Goal: Information Seeking & Learning: Learn about a topic

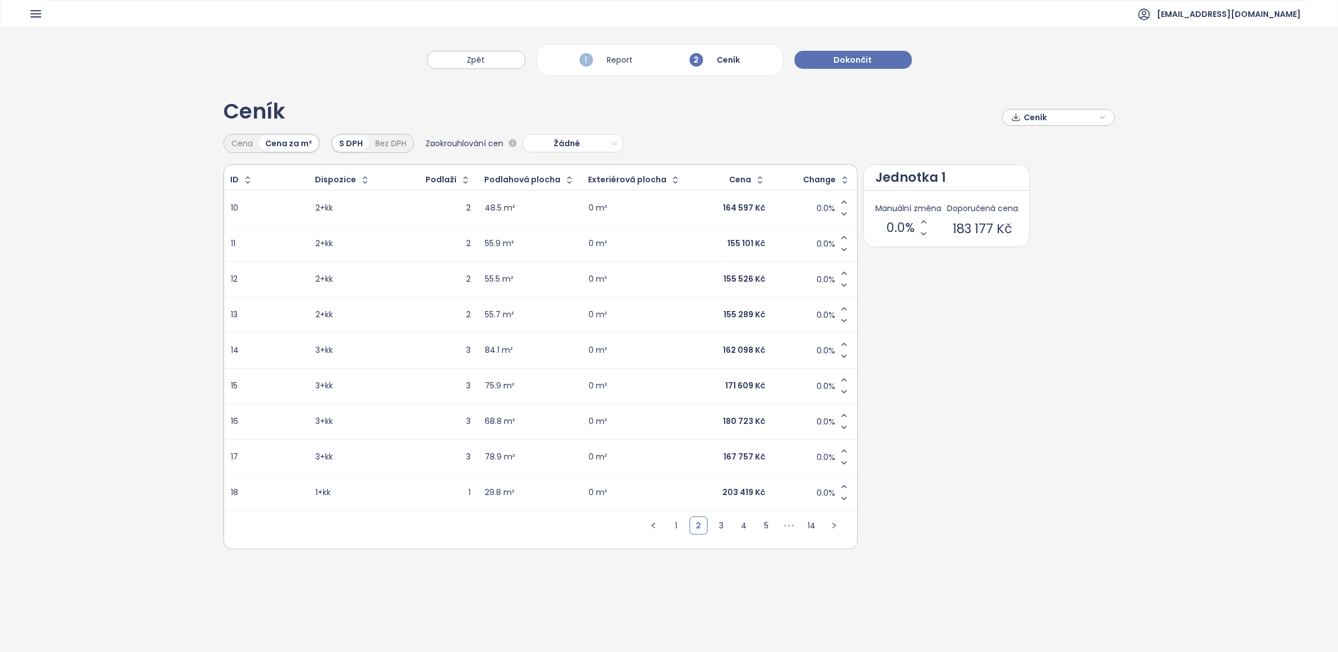
click at [666, 129] on div "Ceník Ceník" at bounding box center [669, 117] width 892 height 33
click at [624, 59] on div "1 Report" at bounding box center [606, 59] width 59 height 19
click at [818, 63] on button "Dokončit" at bounding box center [853, 60] width 117 height 18
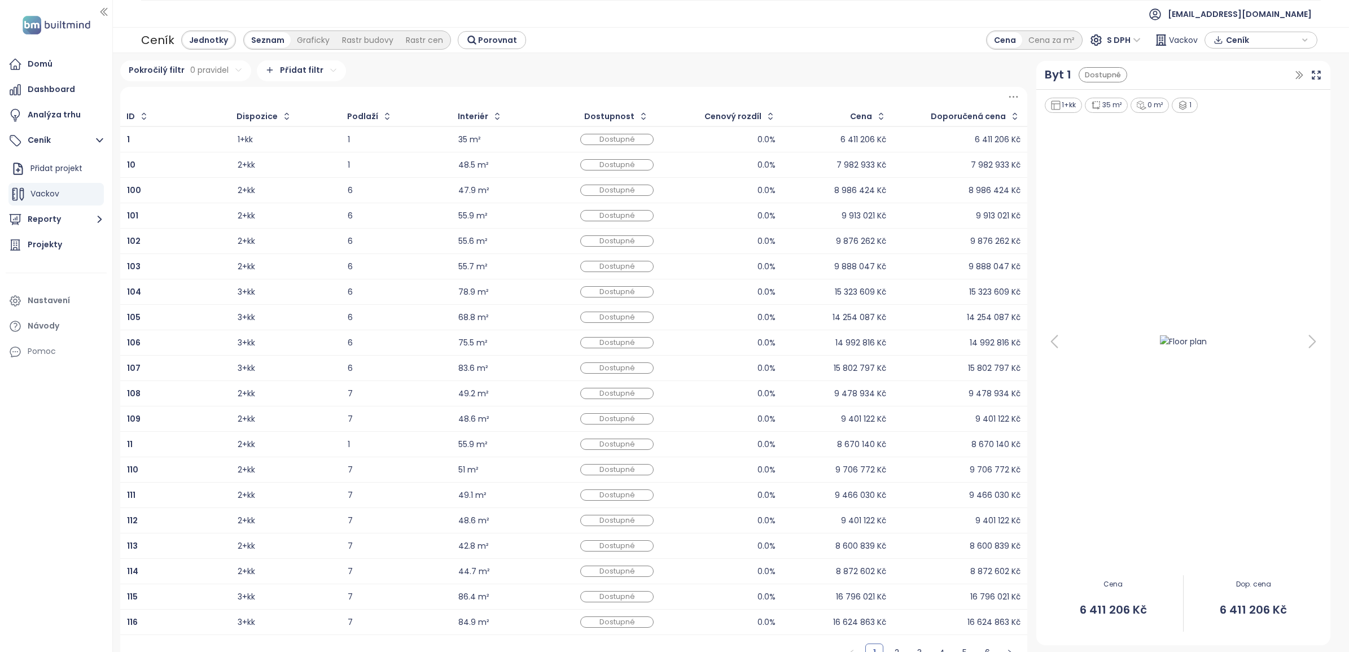
click at [795, 137] on div "6 411 206 Kč" at bounding box center [838, 140] width 97 height 14
click at [305, 36] on div "Graficky" at bounding box center [313, 40] width 45 height 16
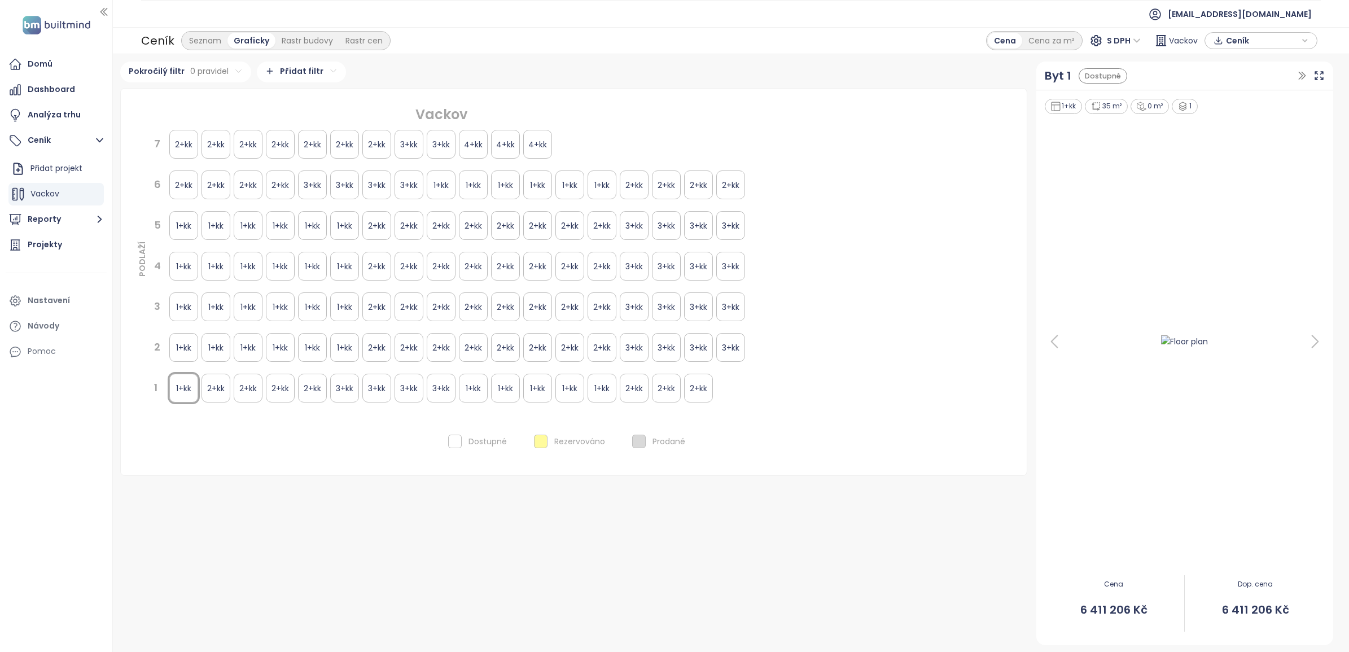
click at [185, 144] on div "2+kk" at bounding box center [183, 144] width 29 height 29
click at [211, 144] on div "2+kk" at bounding box center [215, 144] width 29 height 29
click at [303, 144] on div "2+kk" at bounding box center [312, 144] width 29 height 29
click at [308, 38] on div "Rastr budovy" at bounding box center [307, 41] width 64 height 16
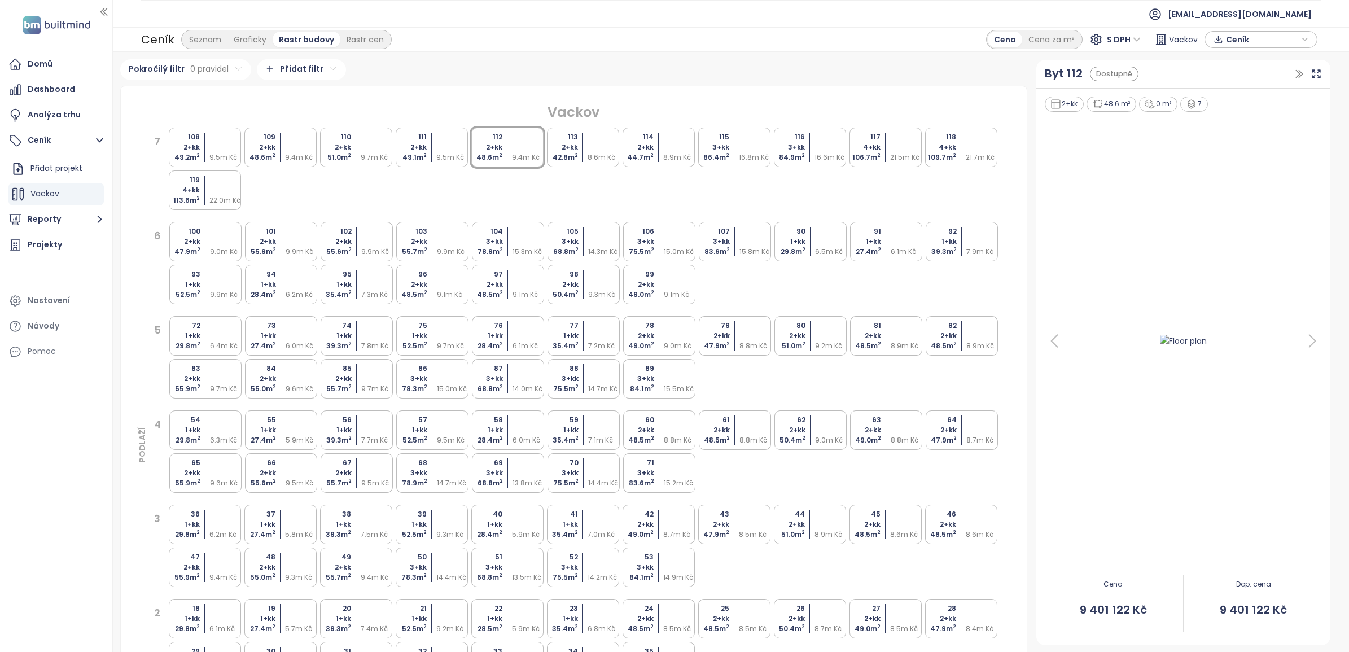
click at [439, 157] on div "9.5m Kč" at bounding box center [452, 157] width 33 height 10
click at [340, 35] on div "Rastr cen" at bounding box center [365, 40] width 50 height 16
click at [292, 38] on div "Rastr budovy" at bounding box center [305, 40] width 64 height 16
click at [207, 35] on div "Seznam" at bounding box center [205, 40] width 45 height 16
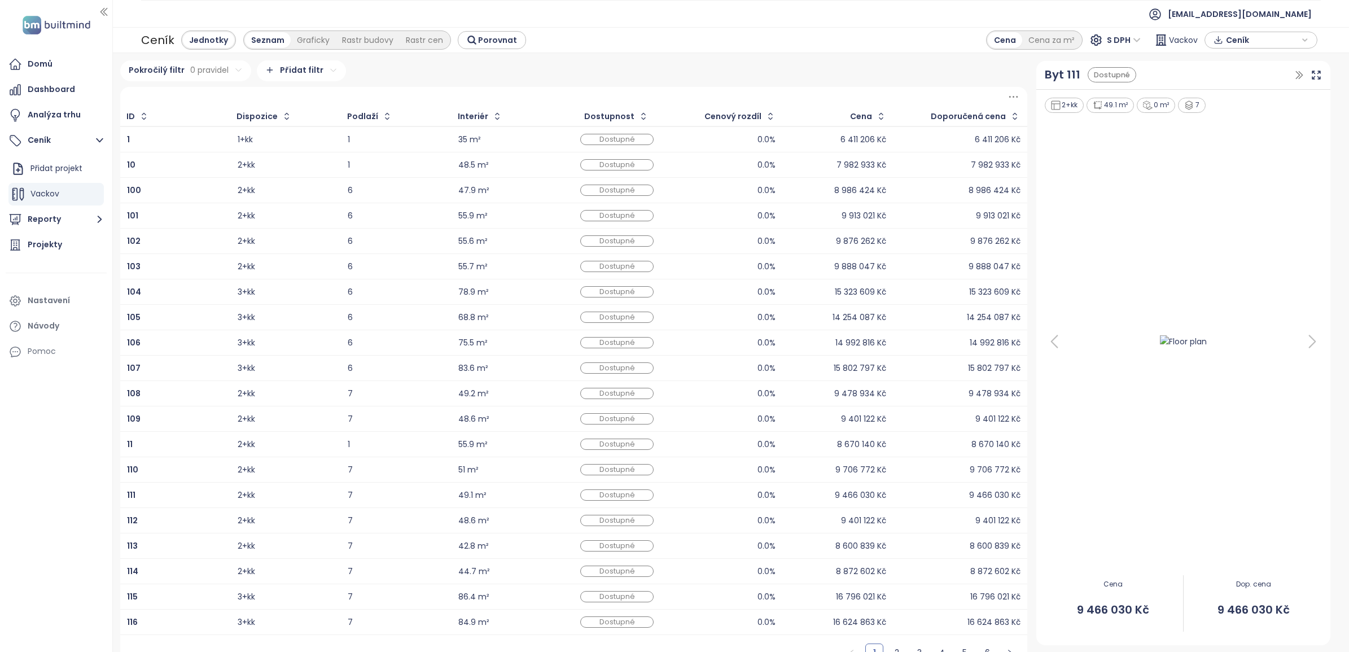
click at [985, 229] on td "9 876 262 Kč" at bounding box center [960, 240] width 134 height 25
click at [876, 115] on icon "button" at bounding box center [880, 116] width 11 height 11
click at [878, 111] on icon "button" at bounding box center [882, 116] width 8 height 14
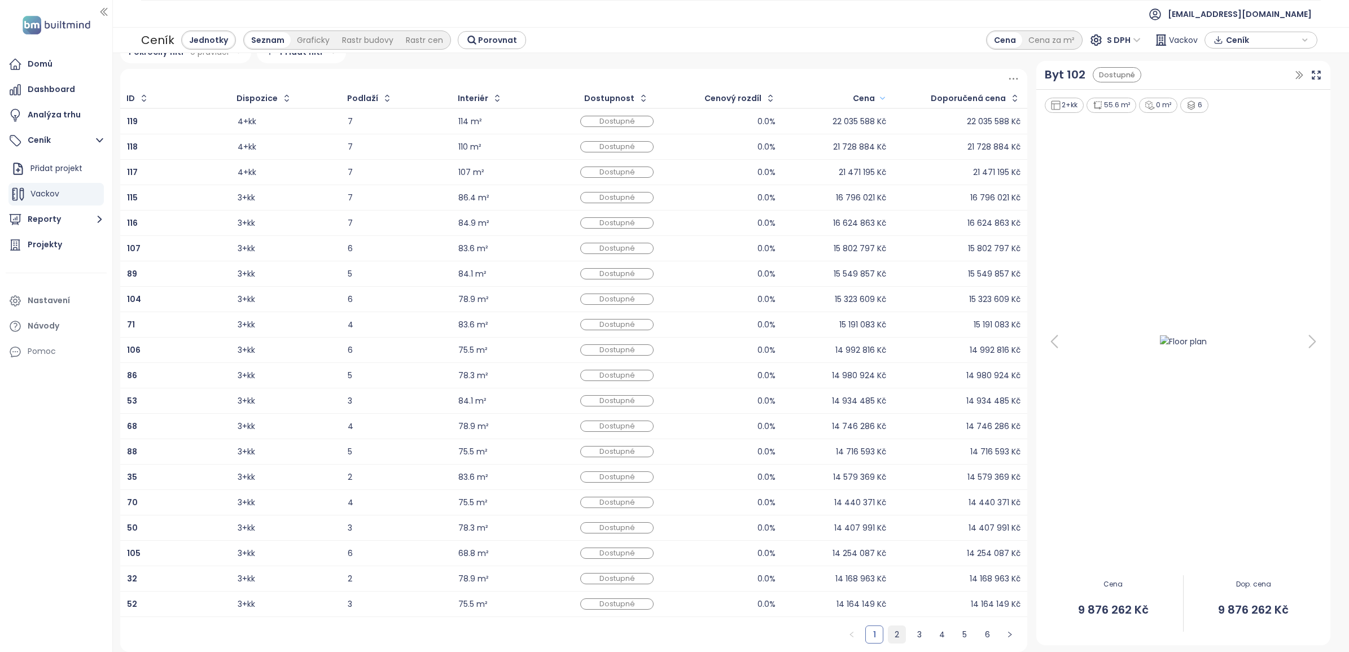
click at [888, 630] on link "2" at bounding box center [896, 634] width 17 height 17
